Goal: Transaction & Acquisition: Purchase product/service

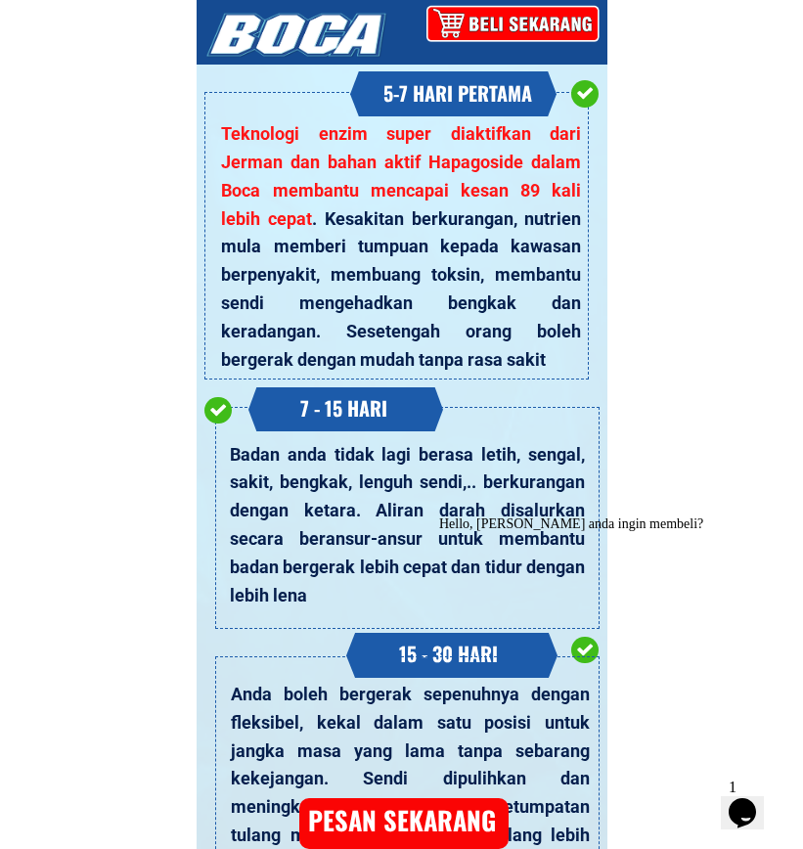
scroll to position [7739, 0]
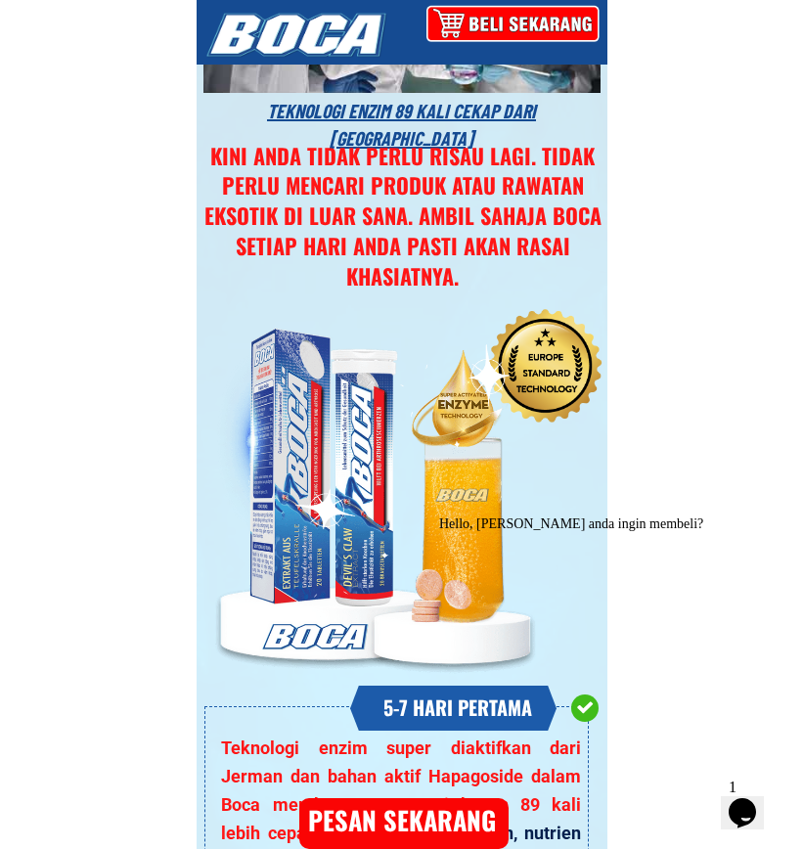
click at [738, 810] on icon "Opens Chat This icon Opens the chat window." at bounding box center [742, 812] width 31 height 31
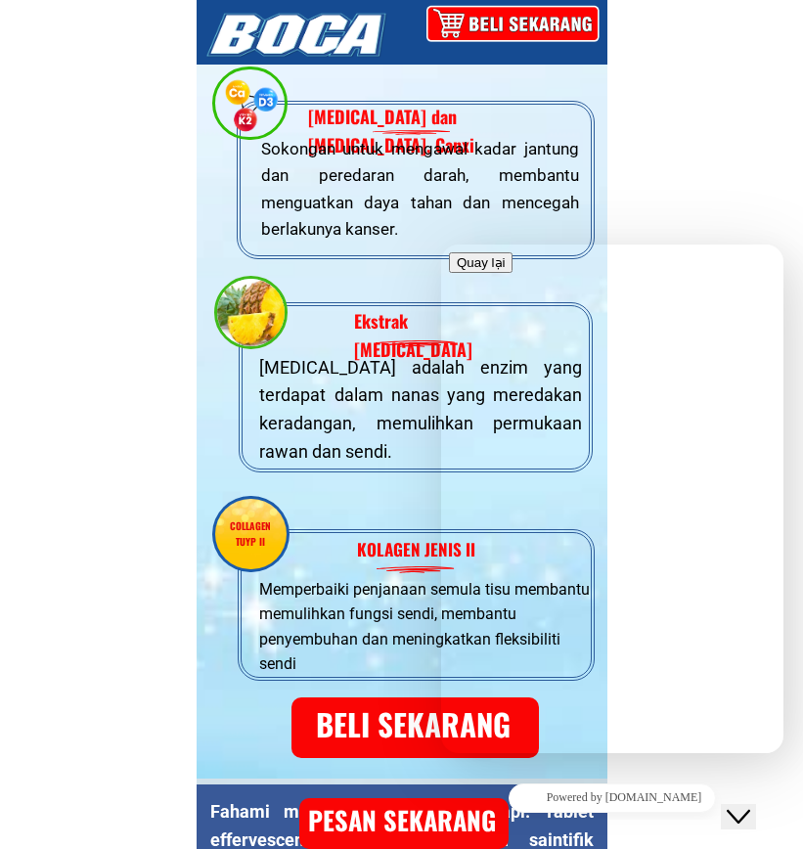
scroll to position [6565, 0]
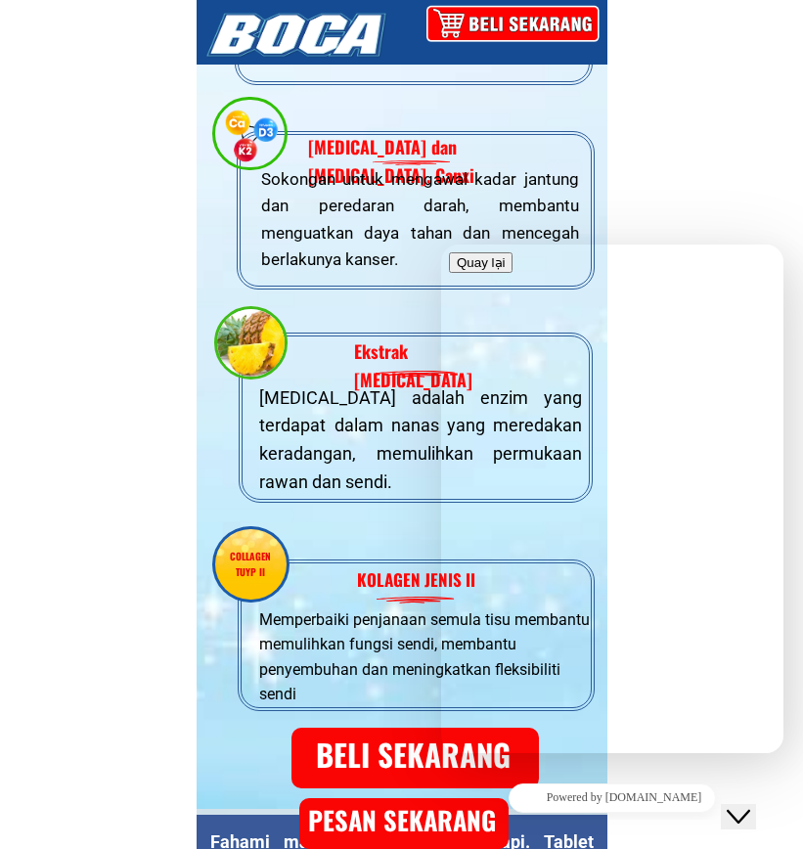
type input "*"
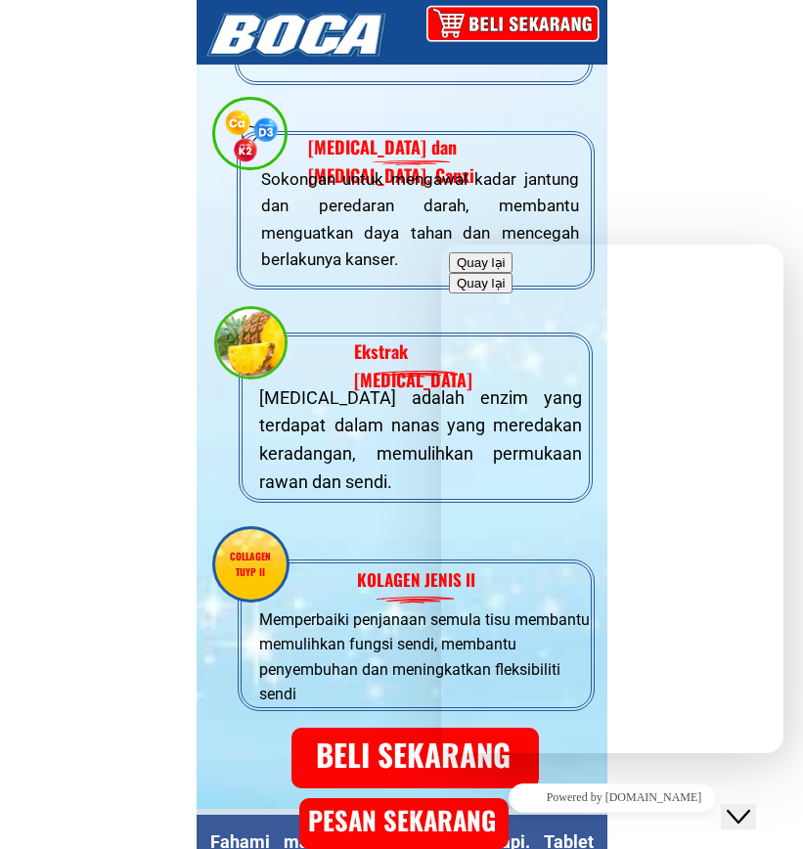
click at [470, 269] on button "Quay lại" at bounding box center [481, 262] width 64 height 21
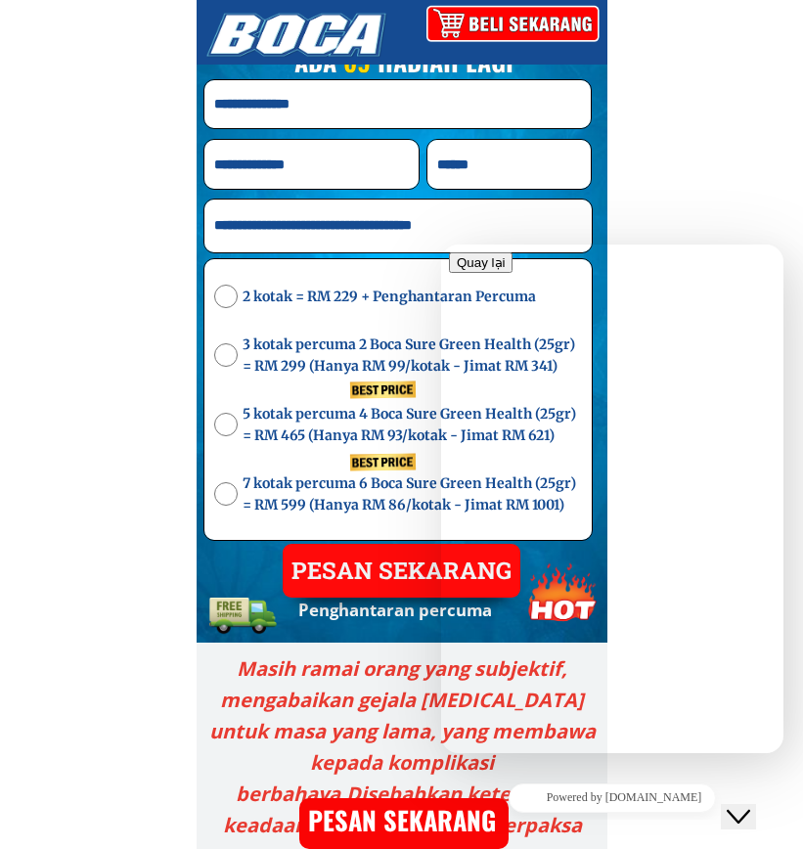
click at [572, 19] on div at bounding box center [468, 23] width 279 height 46
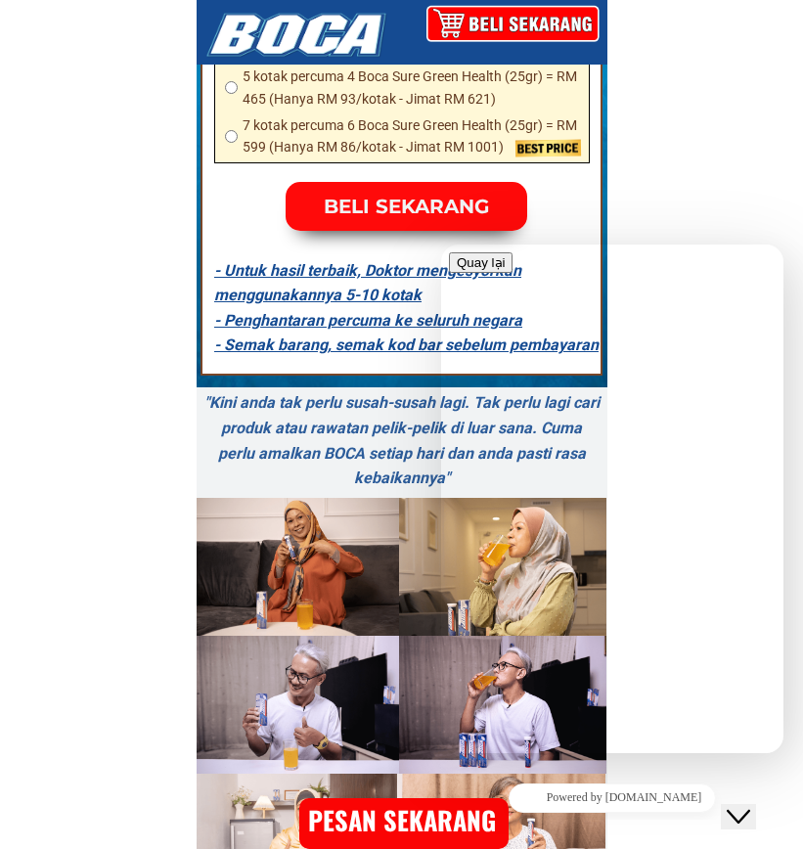
scroll to position [13608, 0]
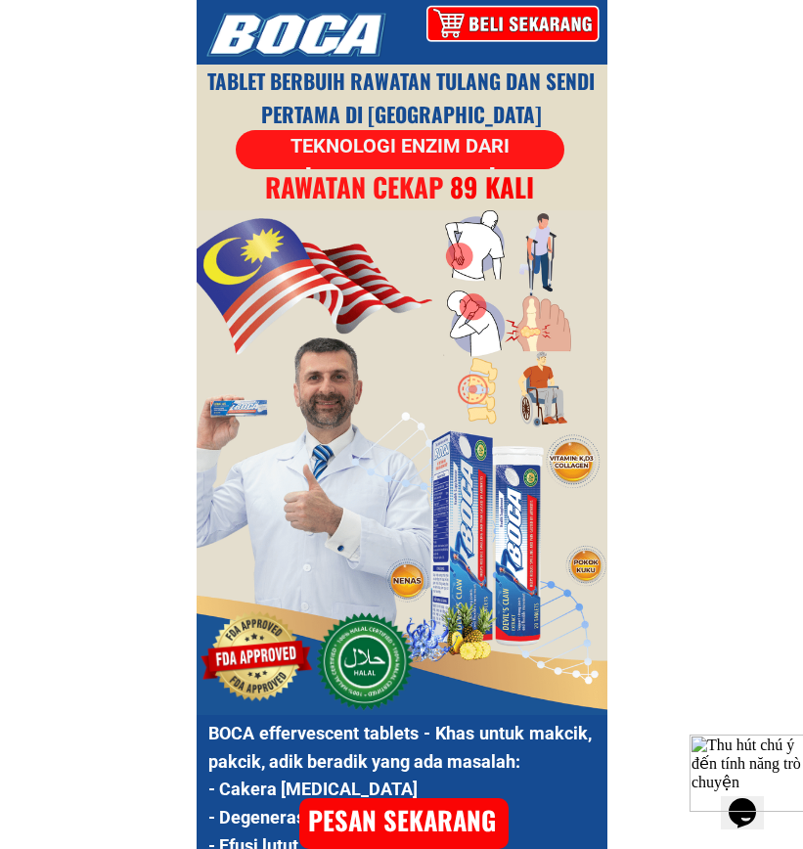
click at [503, 23] on div at bounding box center [468, 23] width 292 height 48
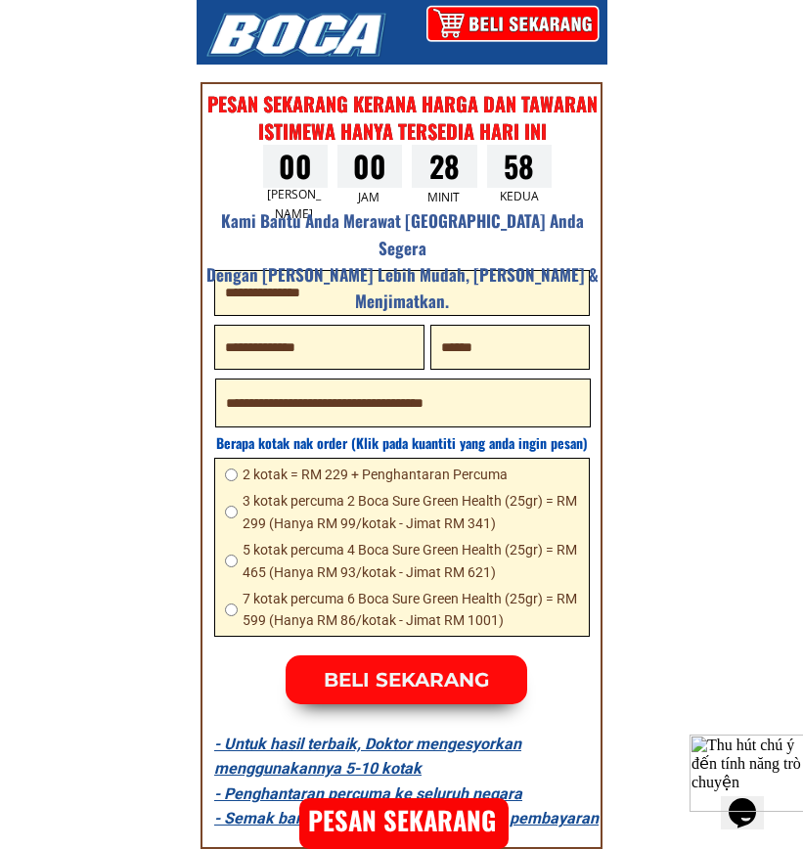
scroll to position [12924, 0]
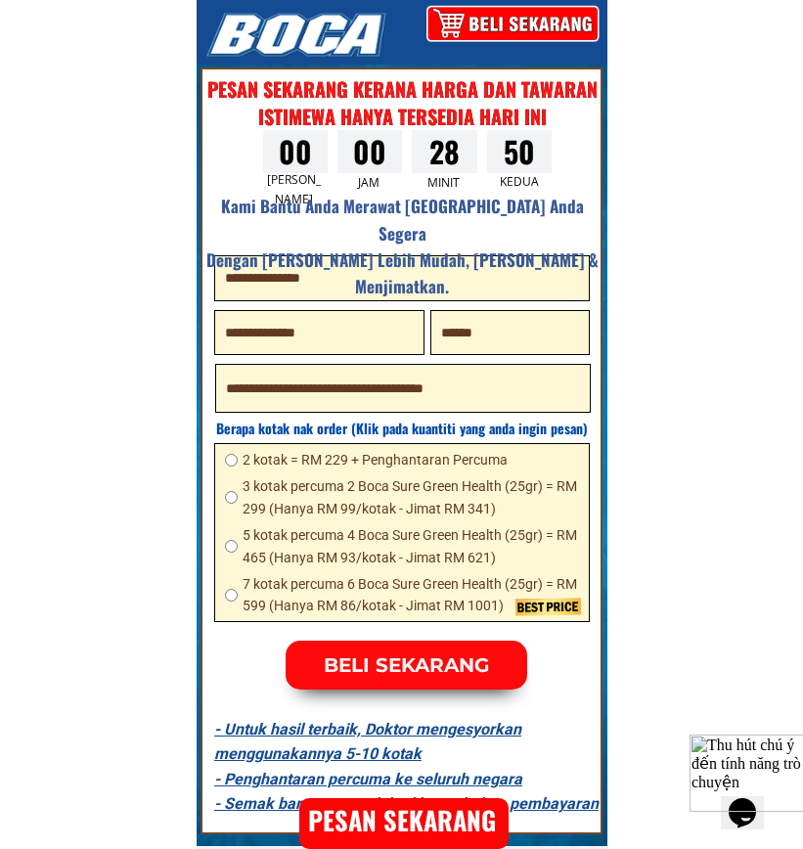
click at [247, 460] on span "2 kotak = RM 229 + Penghantaran Percuma" at bounding box center [411, 460] width 336 height 22
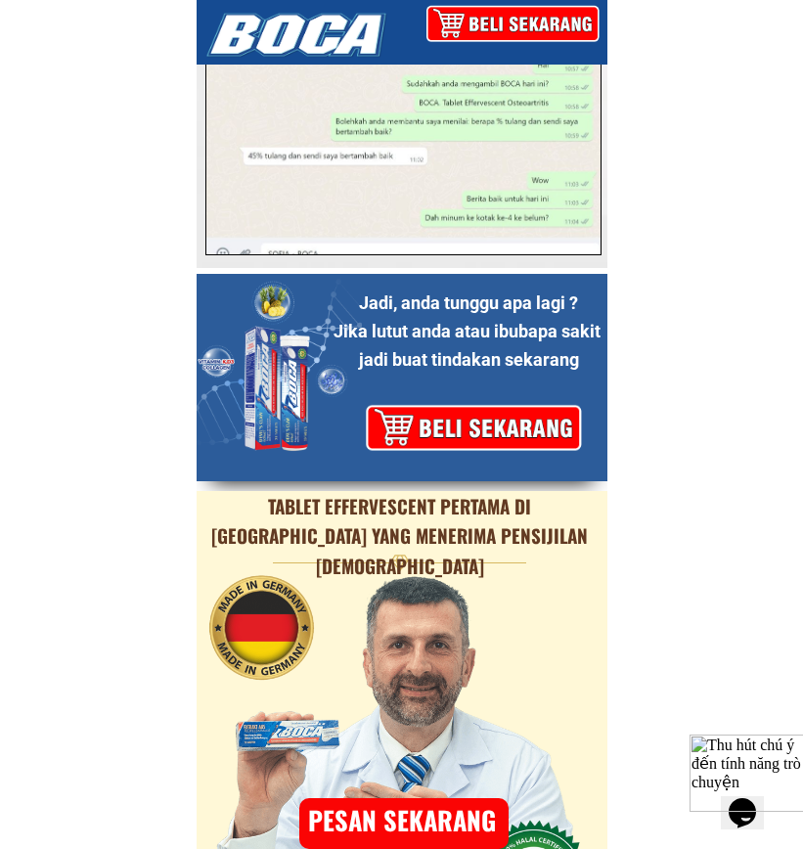
scroll to position [16053, 0]
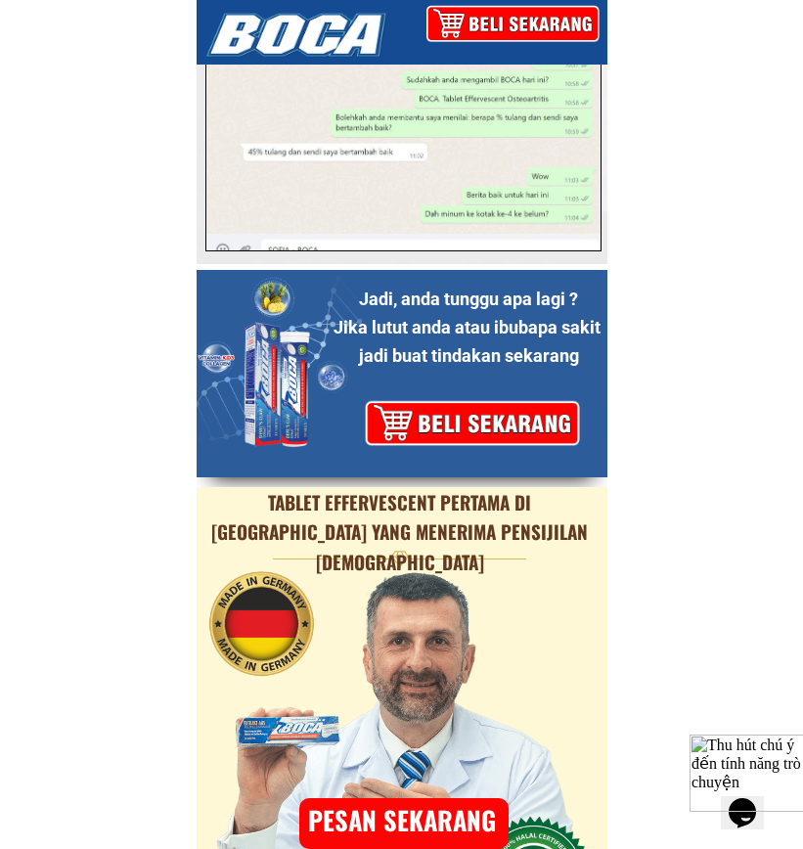
click at [491, 416] on div at bounding box center [417, 423] width 344 height 59
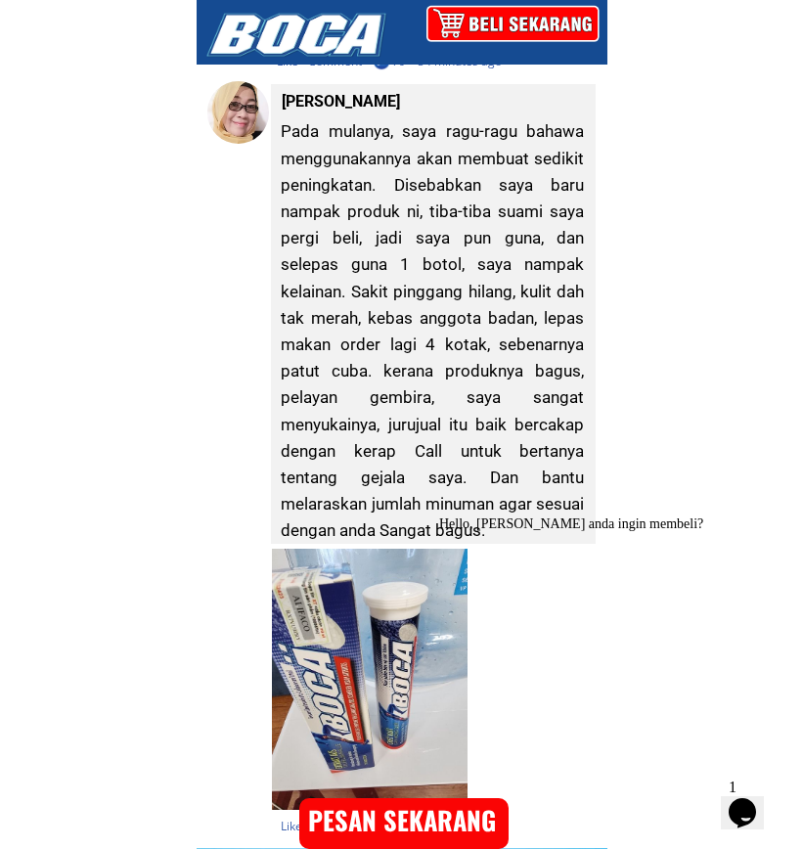
scroll to position [23199, 0]
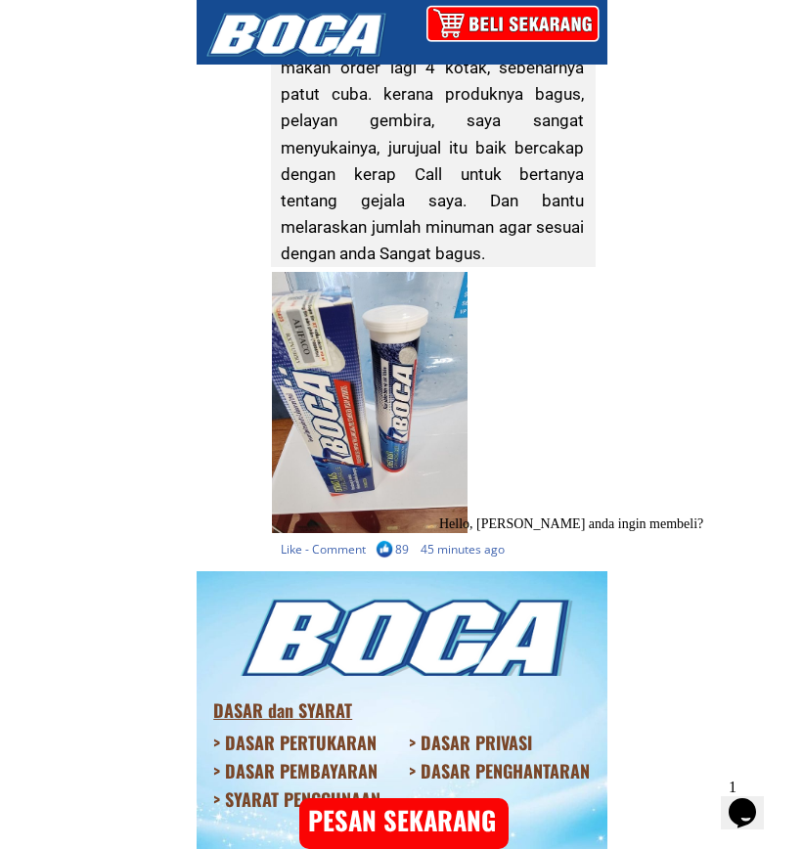
click at [664, 532] on div "Hello, [PERSON_NAME] anda ingin membeli?" at bounding box center [615, 524] width 352 height 16
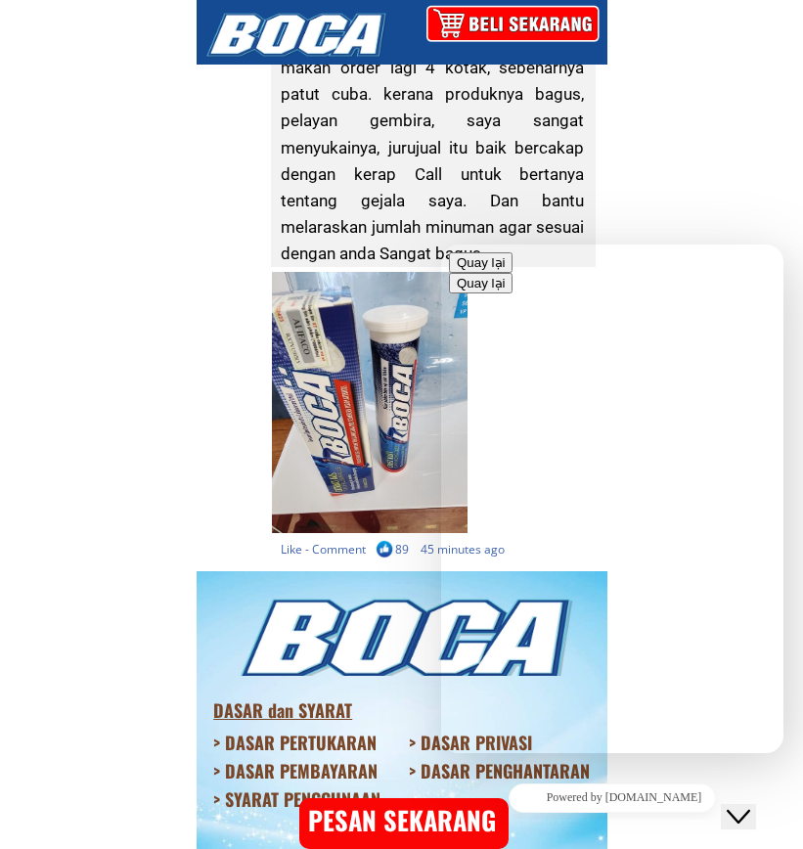
type input "**********"
type input "***"
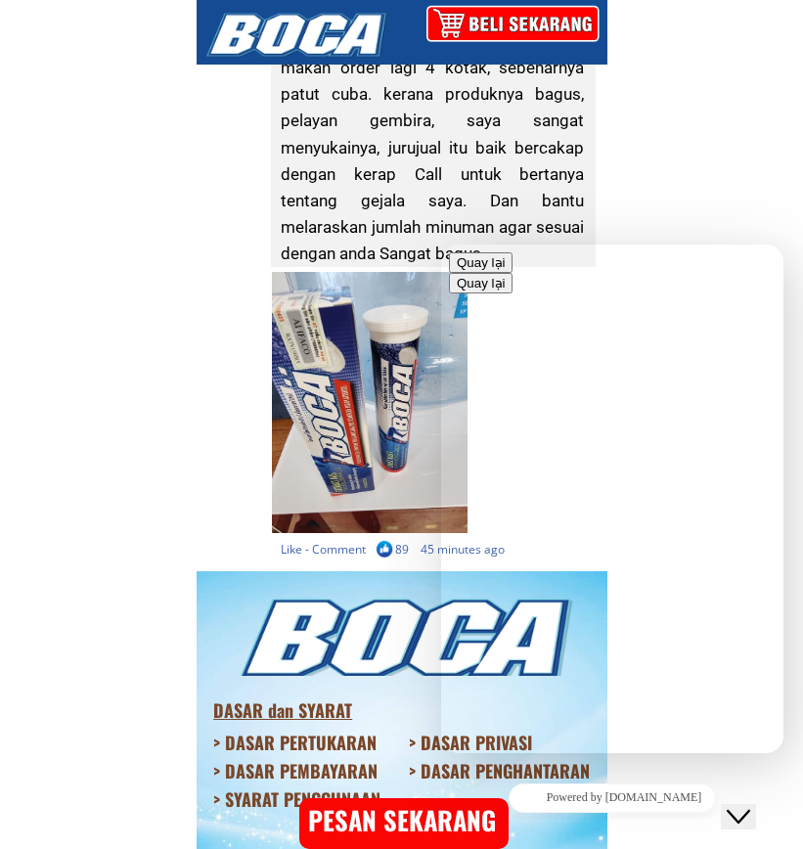
scroll to position [98, 0]
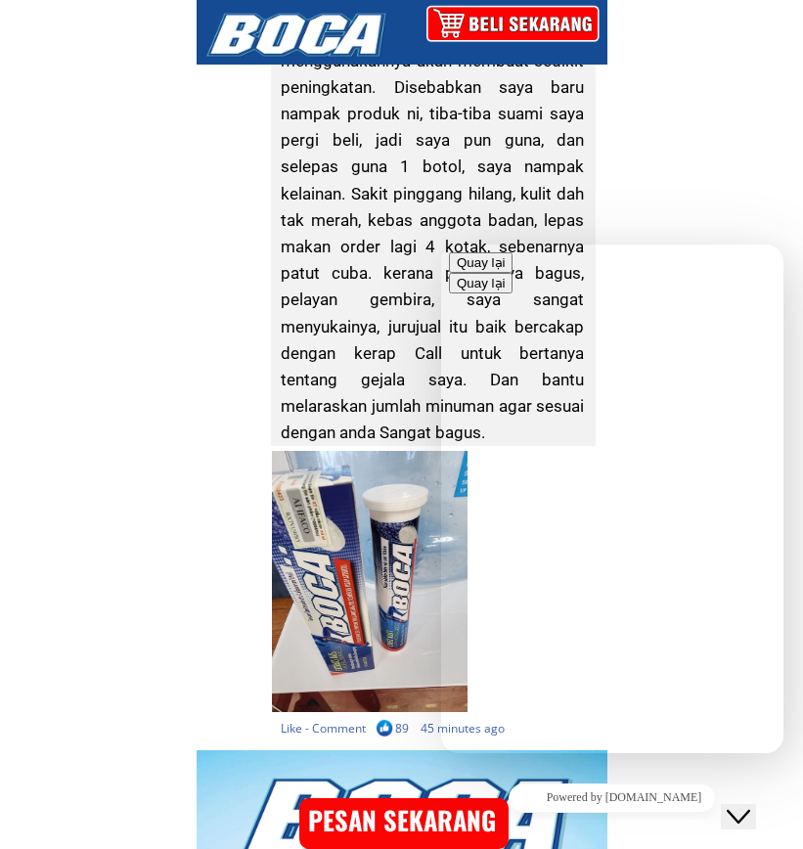
scroll to position [23003, 0]
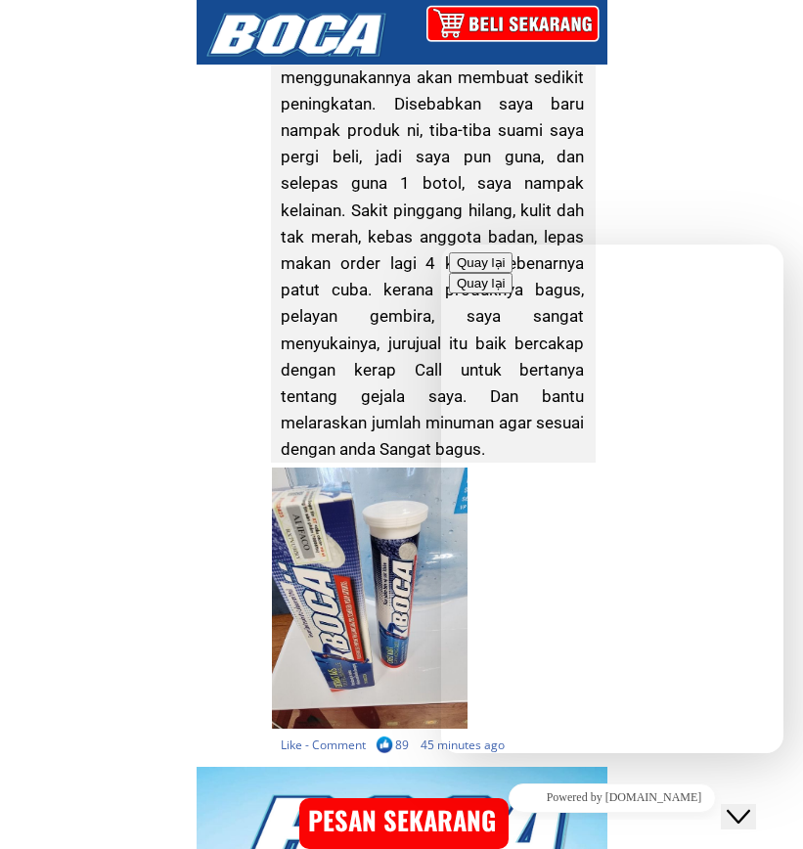
type textarea "**"
click at [744, 805] on icon "Close Chat This icon closes the chat window." at bounding box center [738, 816] width 23 height 23
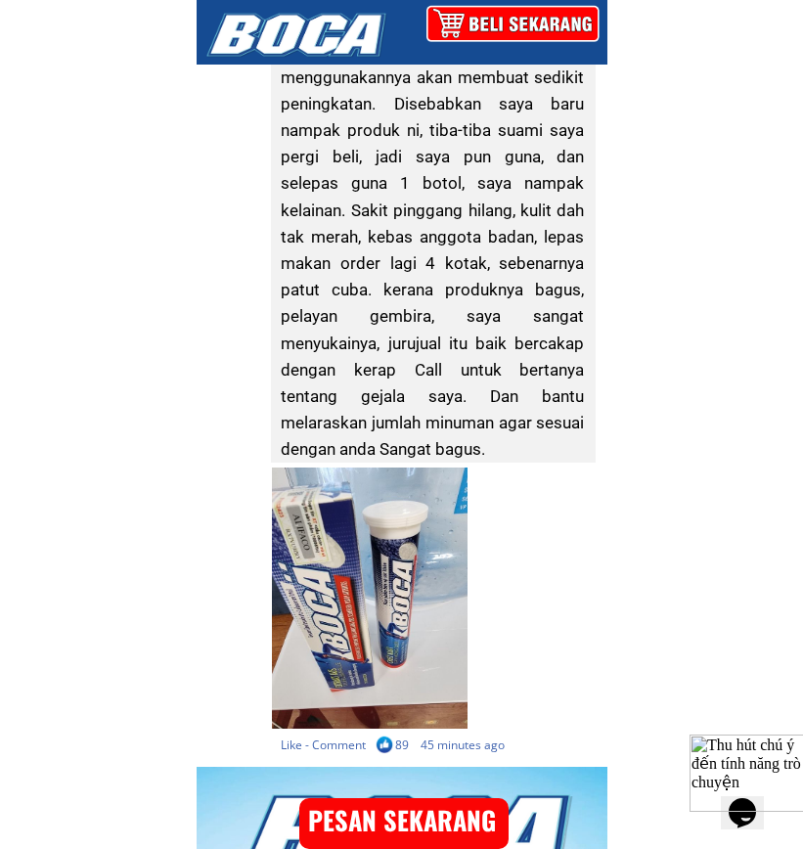
click at [758, 804] on img at bounding box center [750, 772] width 121 height 77
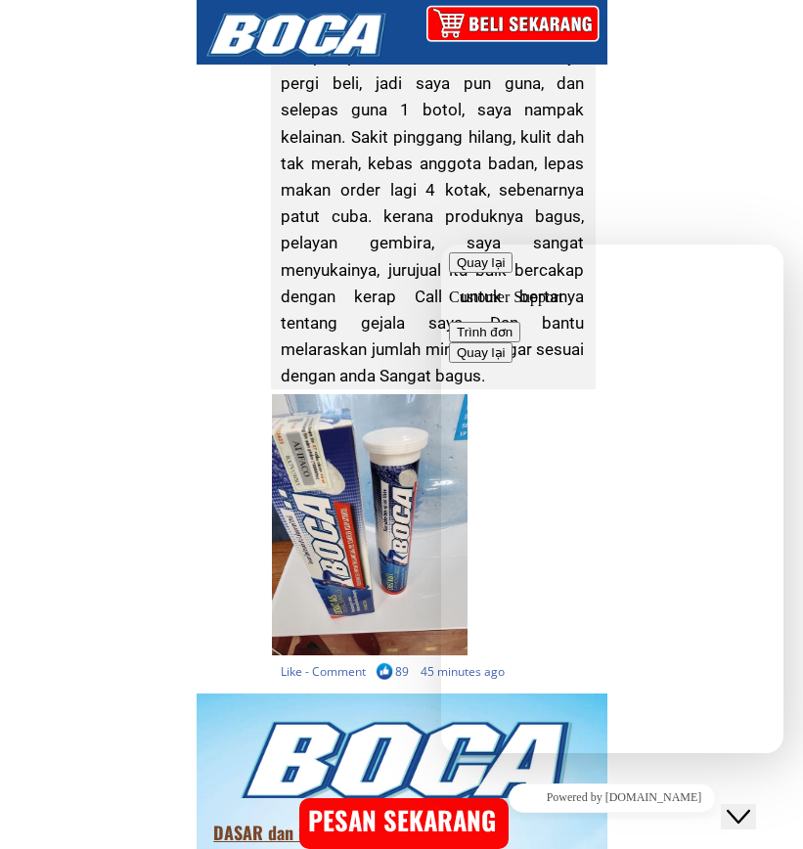
scroll to position [23101, 0]
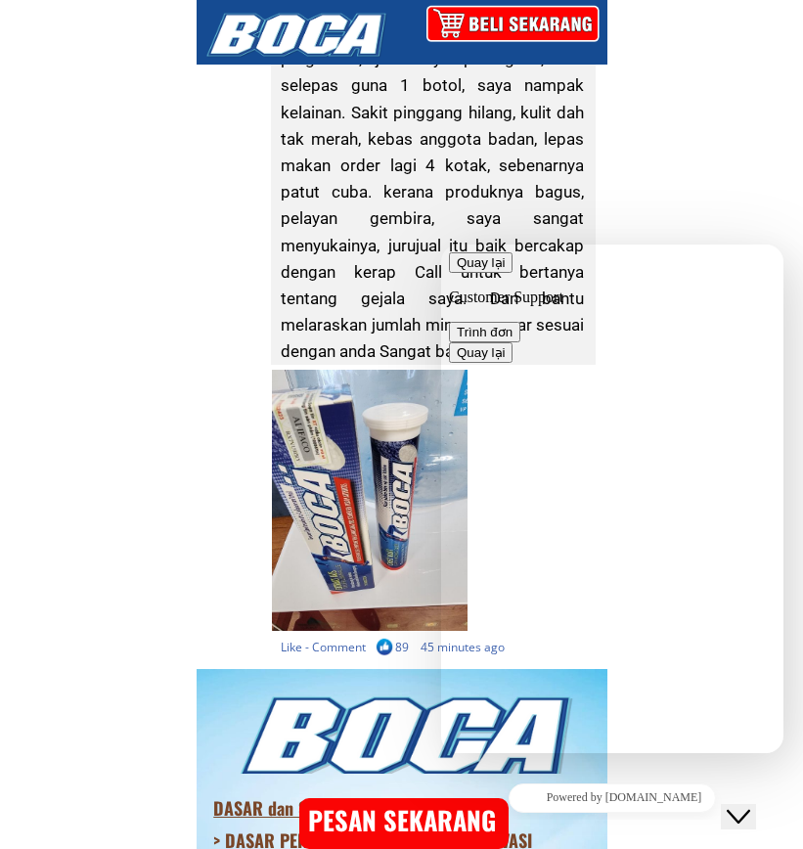
click at [441, 245] on textarea at bounding box center [441, 245] width 0 height 0
type textarea "**********"
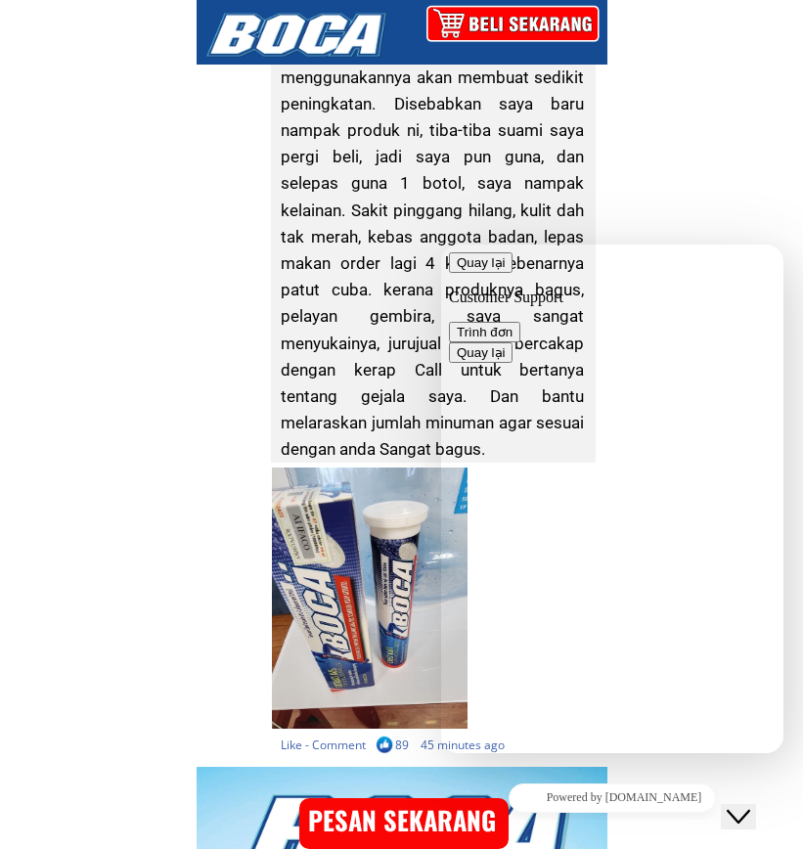
scroll to position [489, 0]
click at [435, 488] on div at bounding box center [370, 597] width 196 height 261
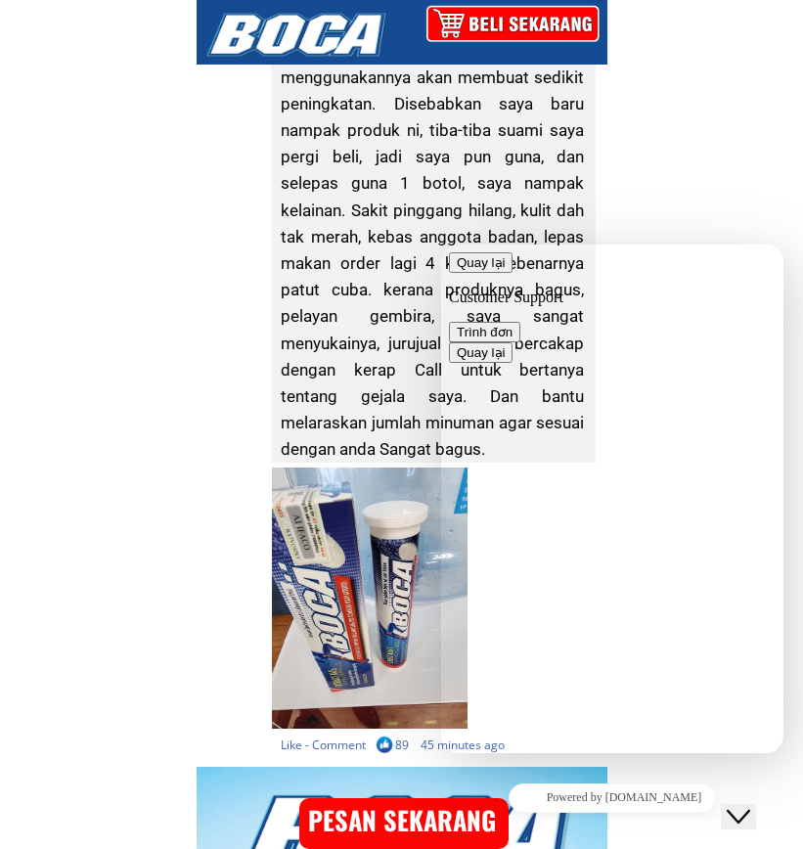
scroll to position [551, 0]
type input "**********"
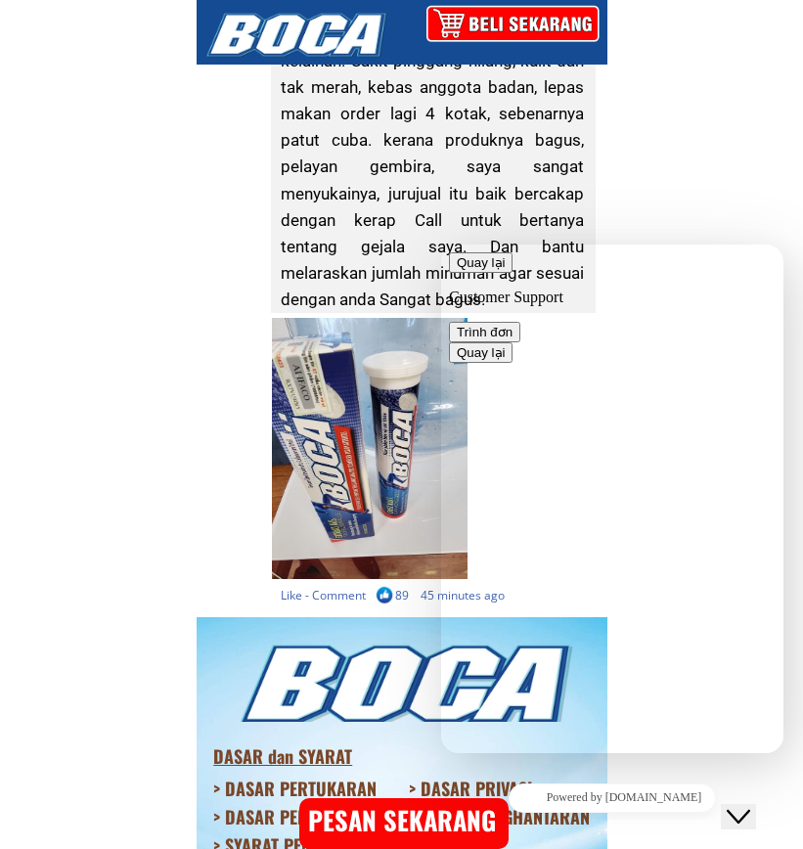
scroll to position [23199, 0]
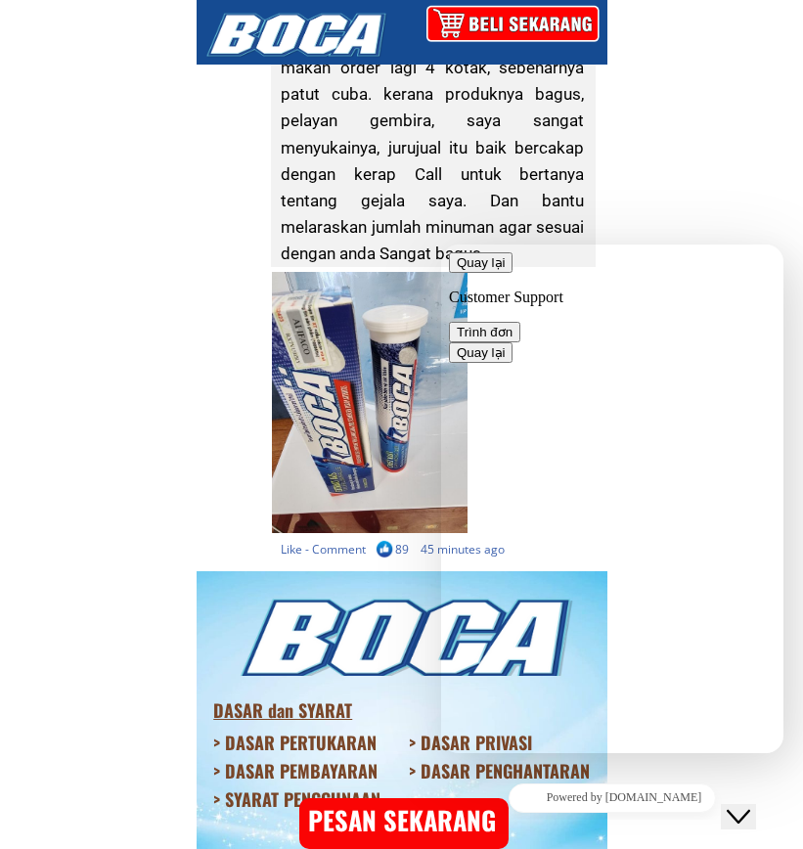
click at [520, 322] on button "Trình đơn" at bounding box center [484, 332] width 71 height 21
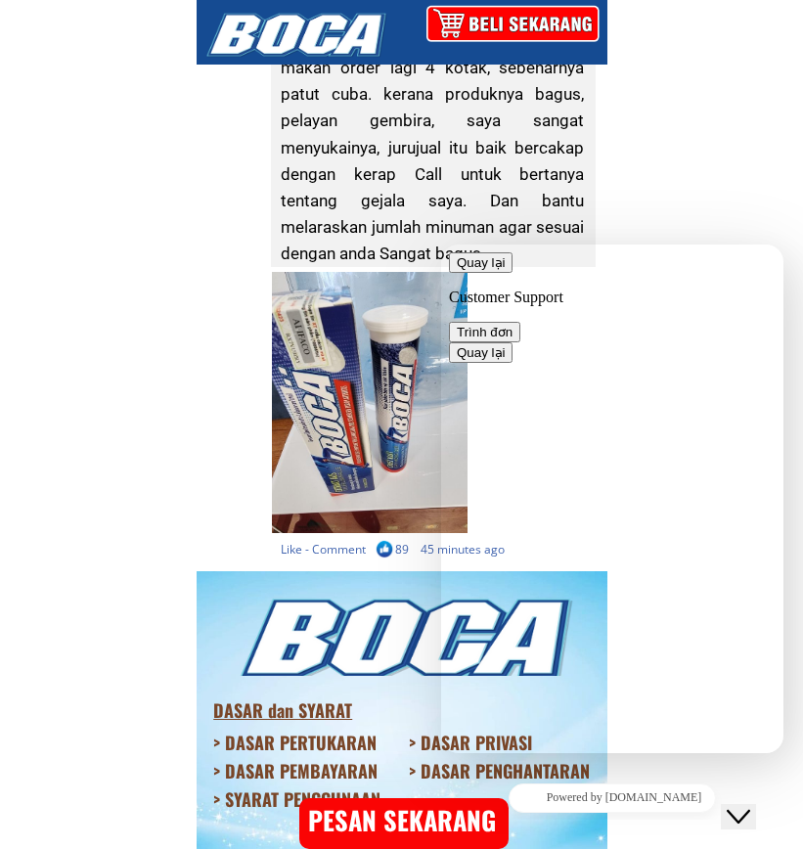
click at [465, 273] on button "Quay lại" at bounding box center [481, 262] width 64 height 21
